Goal: Task Accomplishment & Management: Use online tool/utility

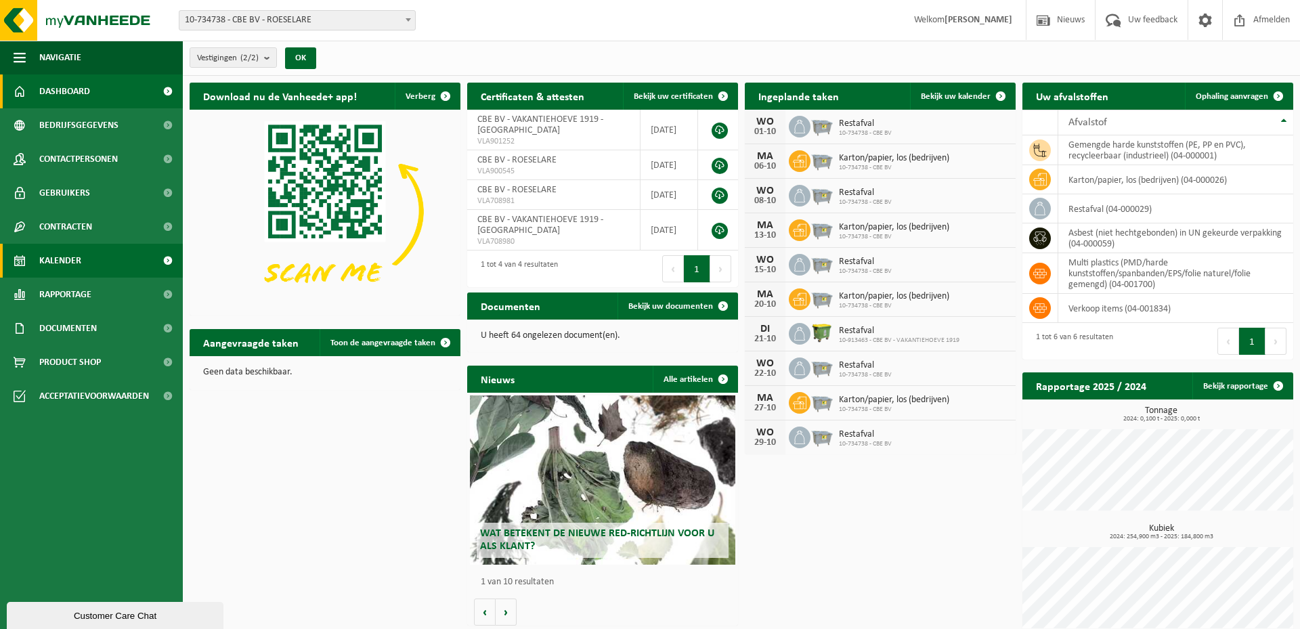
click at [73, 261] on span "Kalender" at bounding box center [60, 261] width 42 height 34
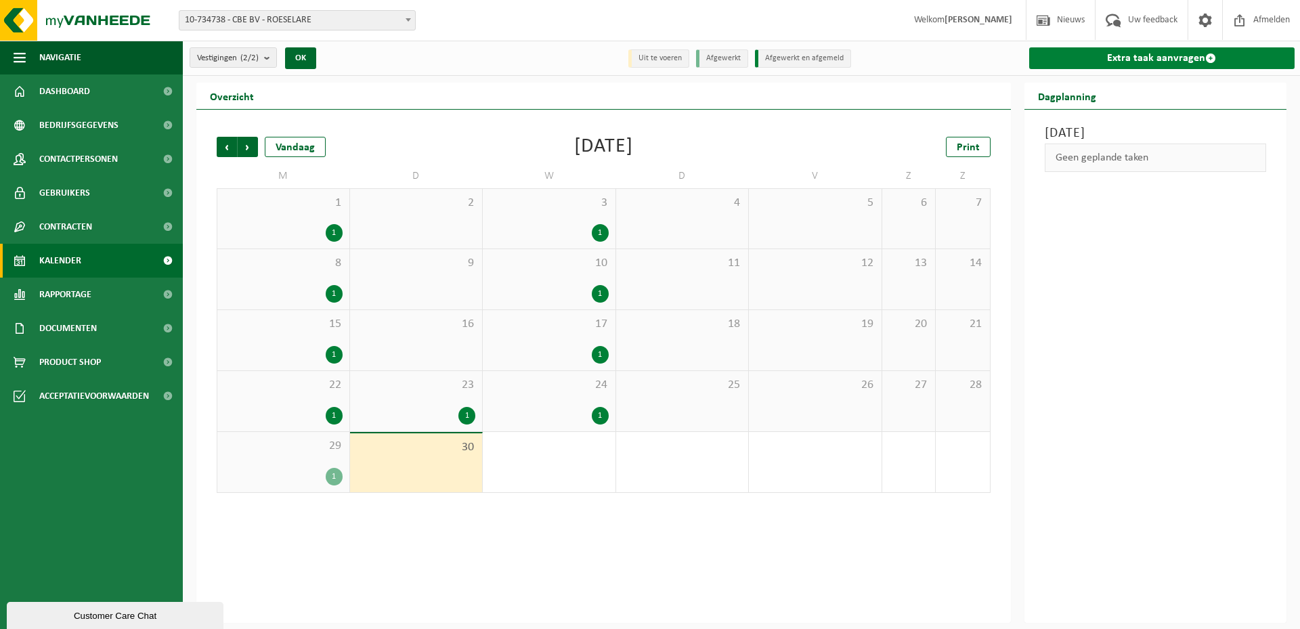
click at [1159, 53] on link "Extra taak aanvragen" at bounding box center [1162, 58] width 266 height 22
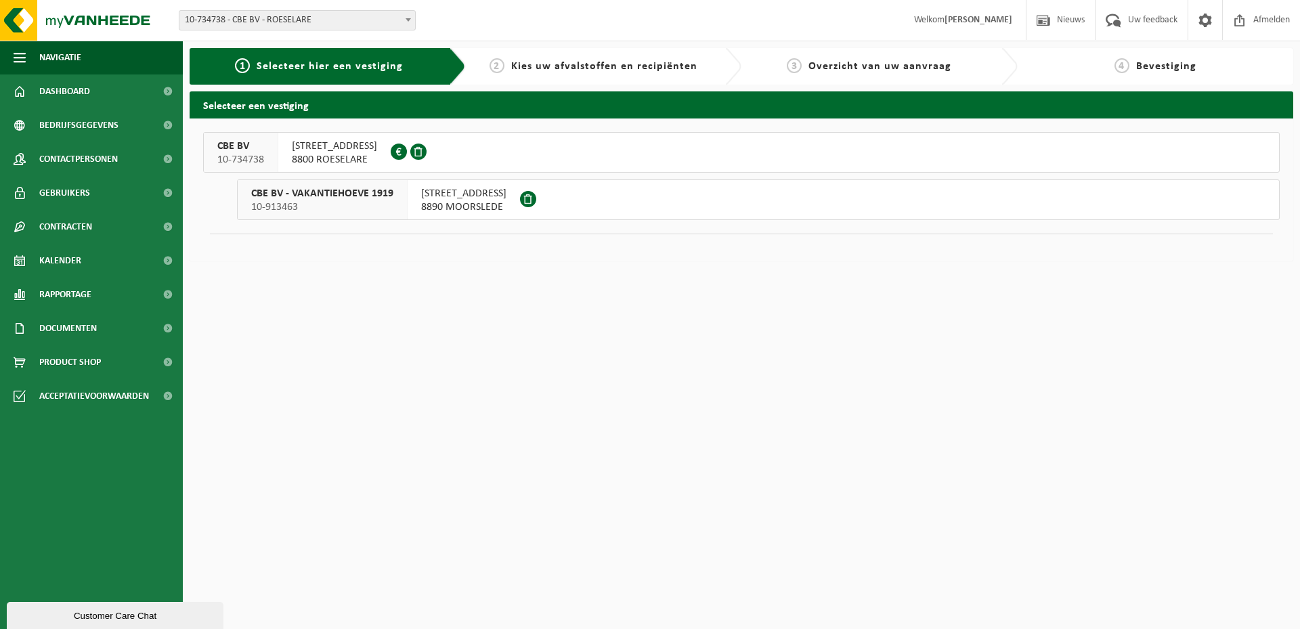
drag, startPoint x: 330, startPoint y: 160, endPoint x: 339, endPoint y: 165, distance: 10.6
click at [330, 160] on span "8800 ROESELARE" at bounding box center [334, 160] width 85 height 14
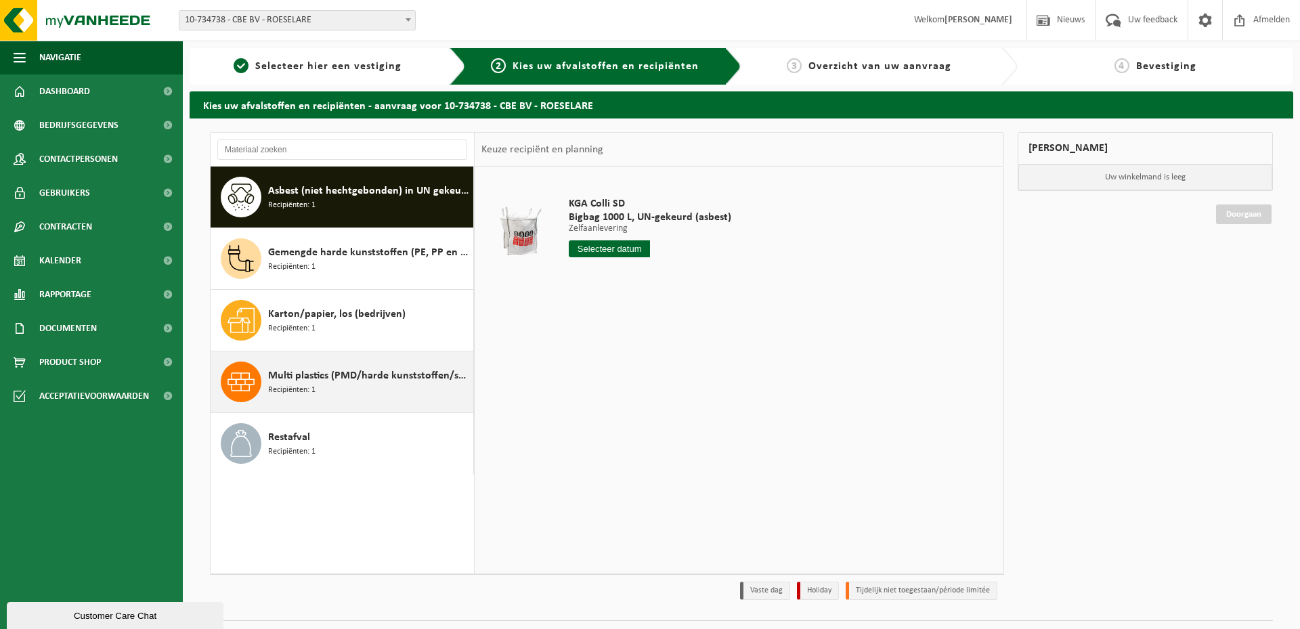
click at [323, 378] on span "Multi plastics (PMD/harde kunststoffen/spanbanden/EPS/folie naturel/folie gemen…" at bounding box center [369, 376] width 202 height 16
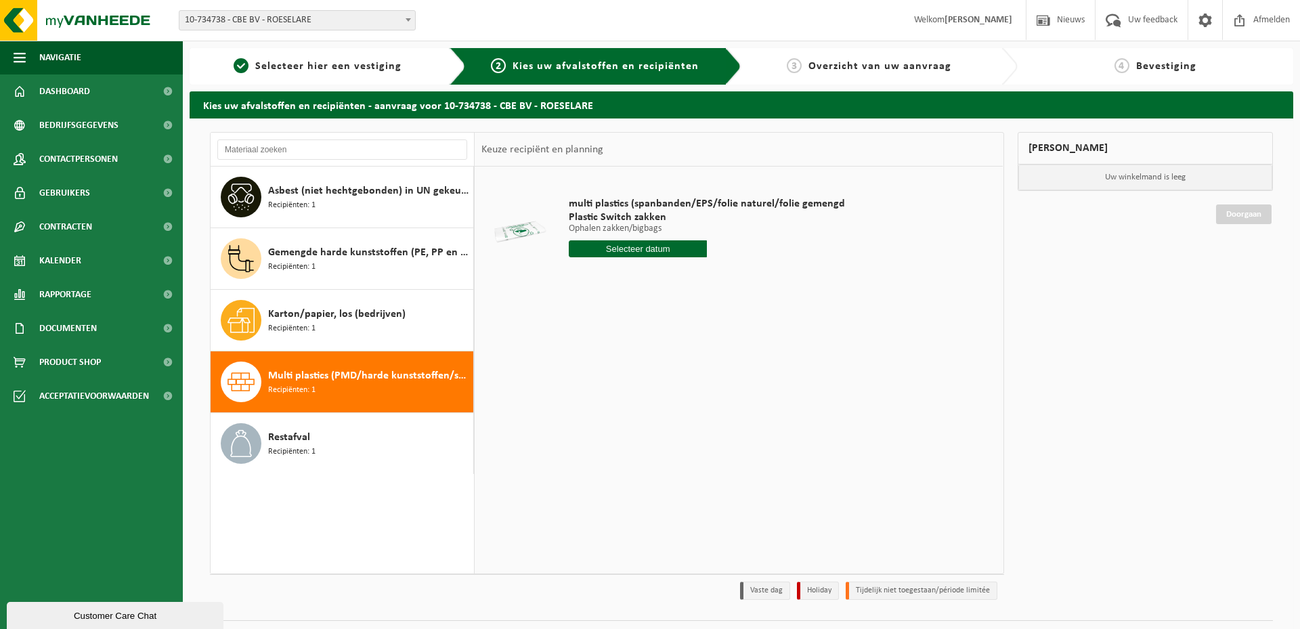
click at [646, 250] on input "text" at bounding box center [638, 248] width 138 height 17
click at [581, 351] on div "6" at bounding box center [581, 347] width 24 height 22
type input "Van [DATE]"
click at [600, 299] on button "In winkelmand" at bounding box center [607, 300] width 74 height 22
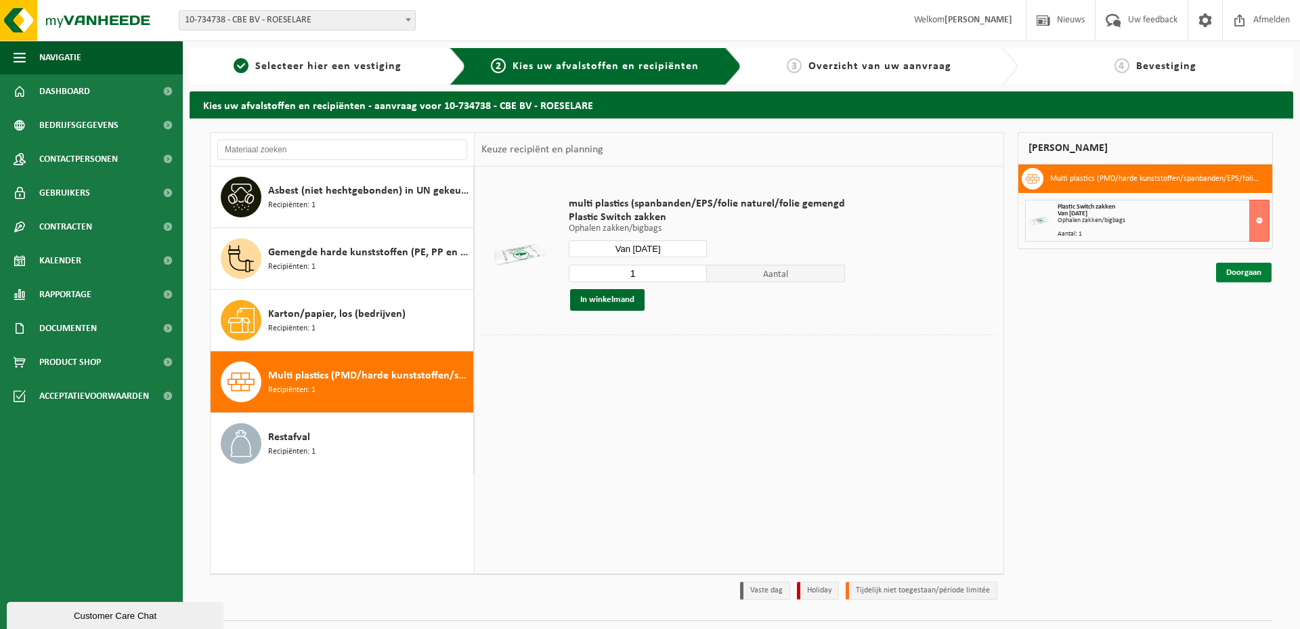
click at [1242, 273] on link "Doorgaan" at bounding box center [1244, 273] width 56 height 20
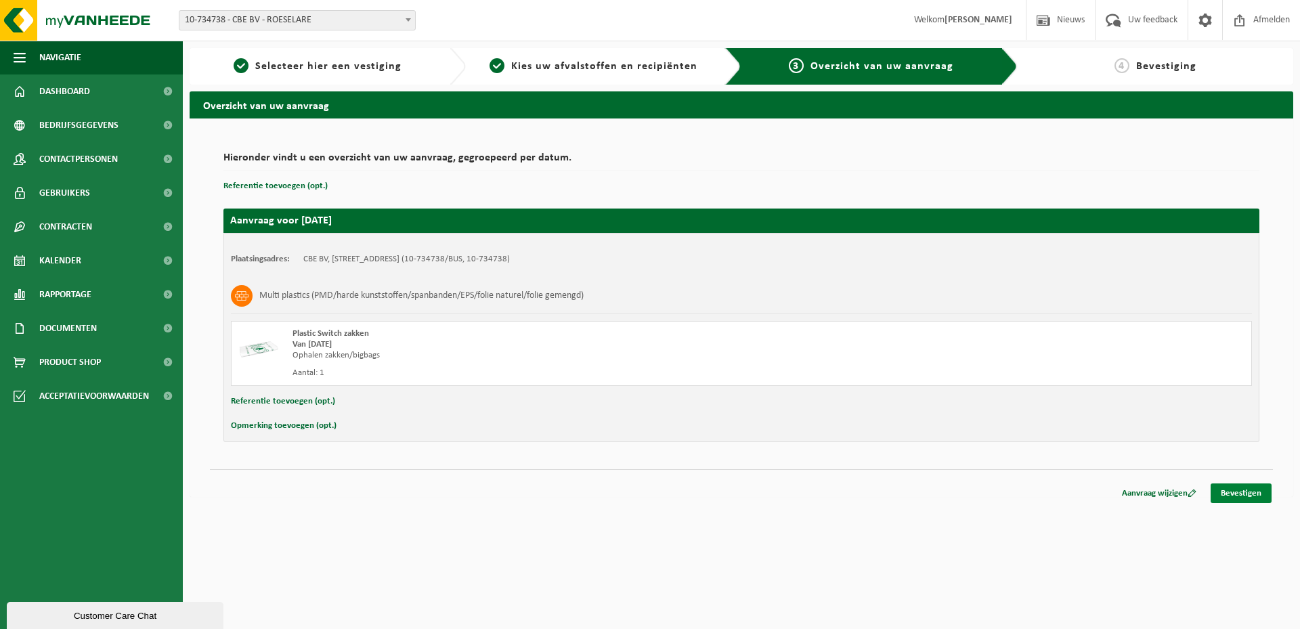
click at [1246, 492] on link "Bevestigen" at bounding box center [1240, 493] width 61 height 20
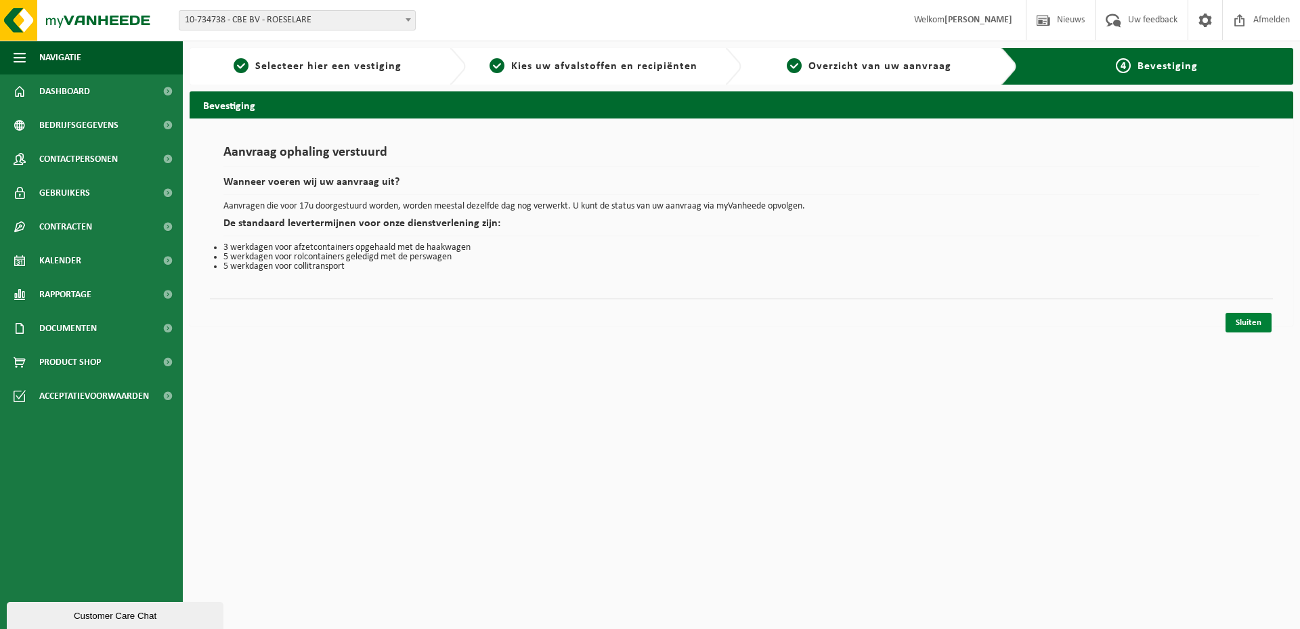
click at [1248, 322] on link "Sluiten" at bounding box center [1248, 323] width 46 height 20
